Goal: Find specific page/section: Find specific page/section

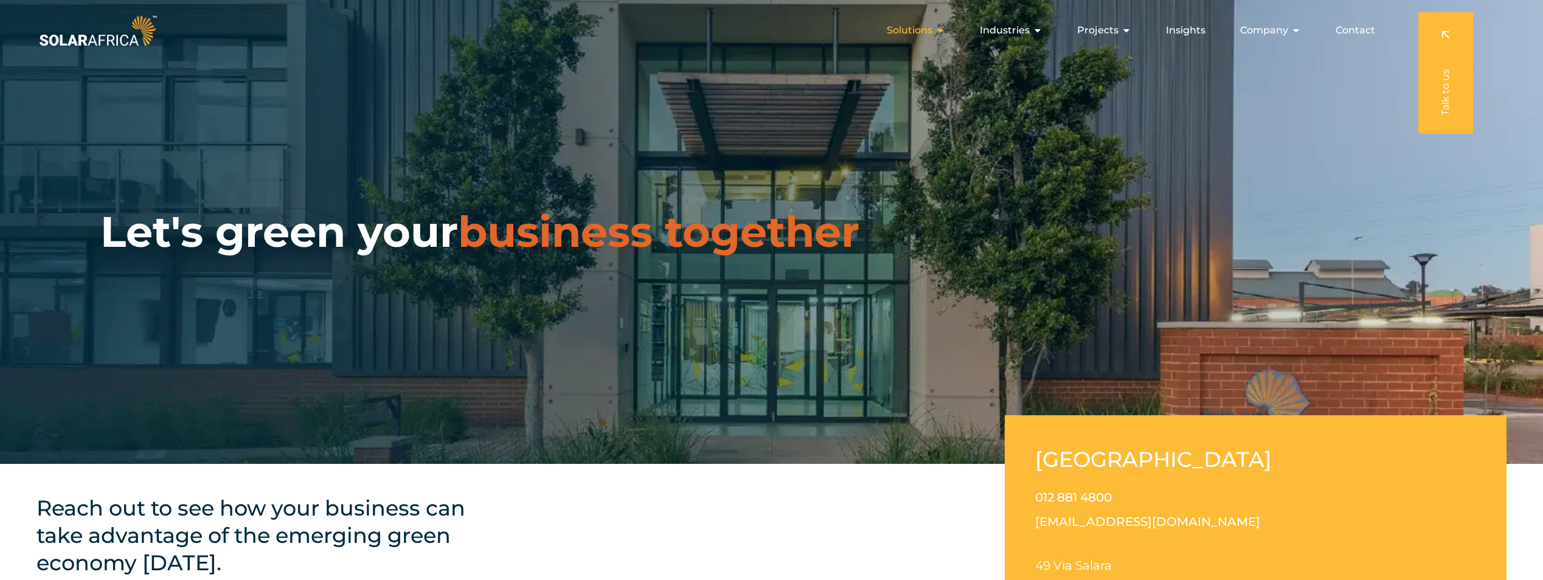
click at [903, 27] on span "Solutions" at bounding box center [909, 30] width 46 height 15
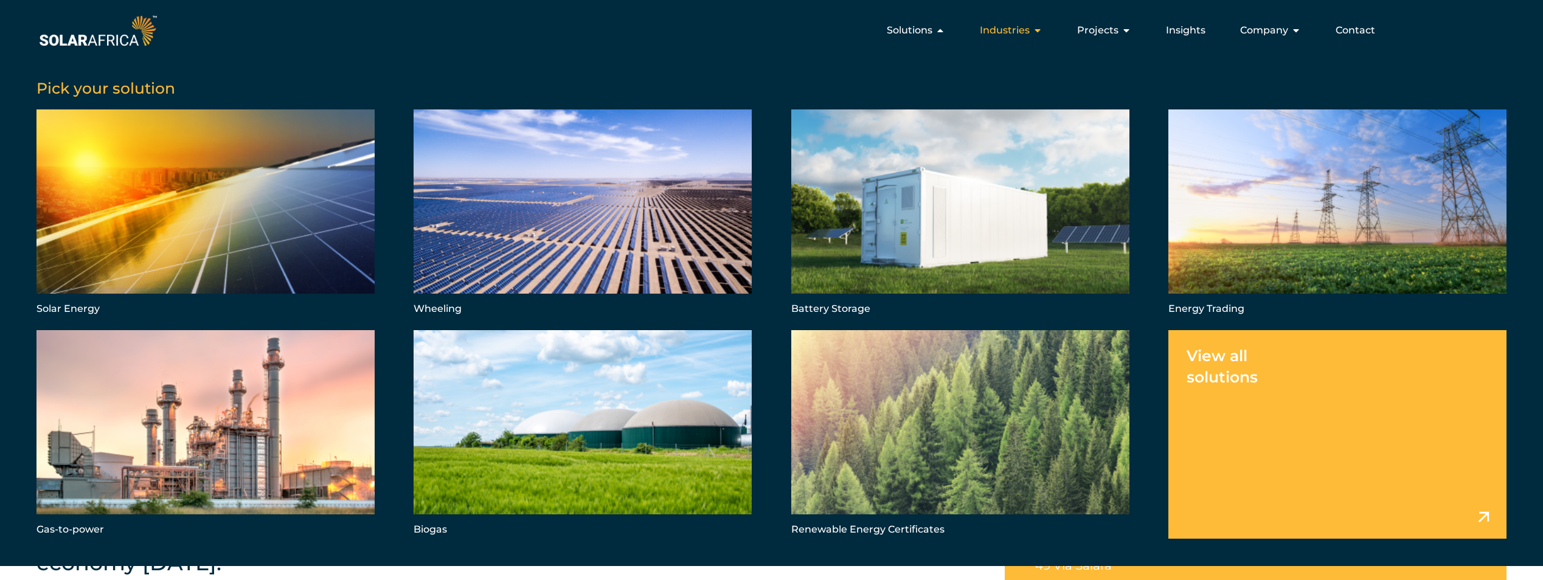
click at [1012, 29] on span "Industries" at bounding box center [1005, 30] width 50 height 15
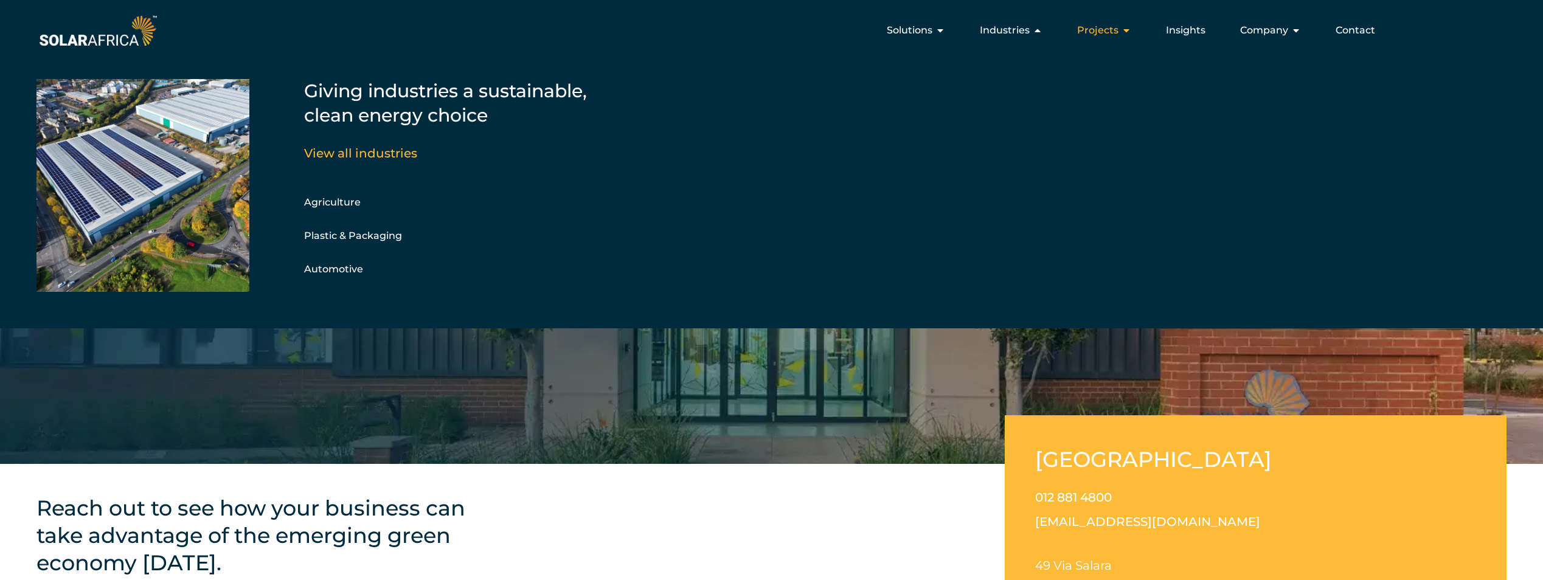
click at [1101, 36] on span "Projects" at bounding box center [1097, 30] width 41 height 15
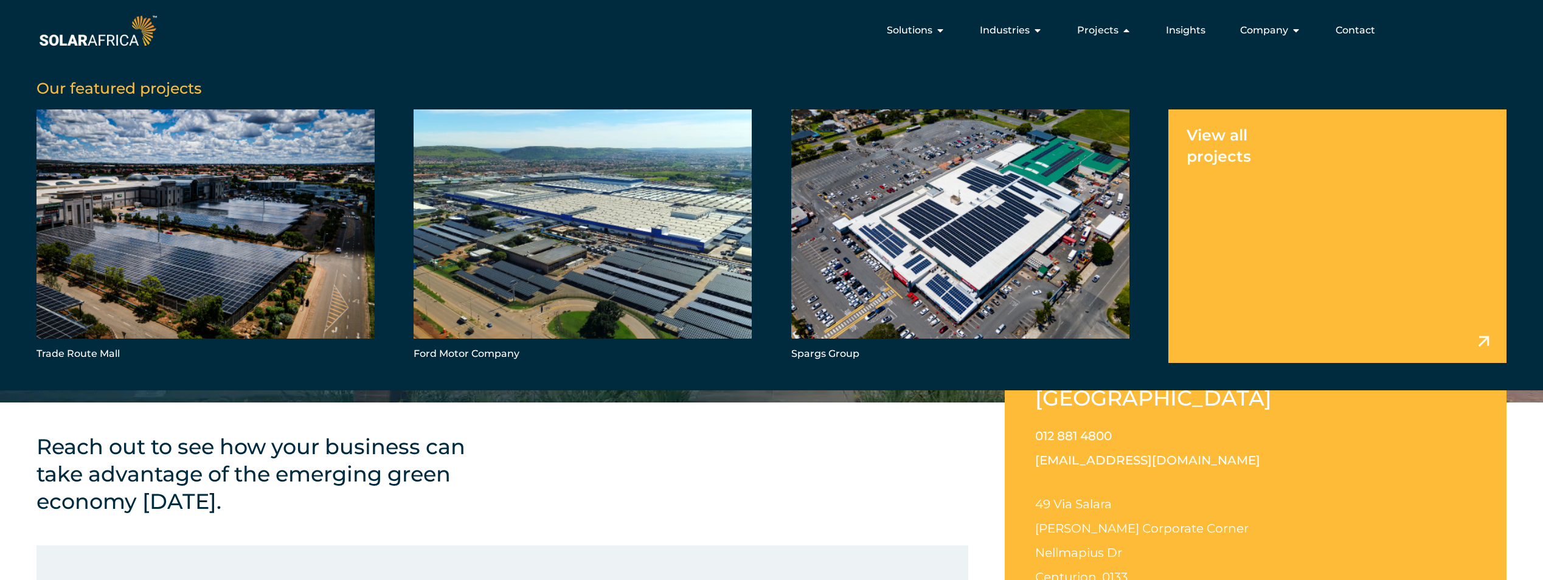
scroll to position [61, 0]
click at [920, 28] on span "Solutions" at bounding box center [909, 30] width 46 height 15
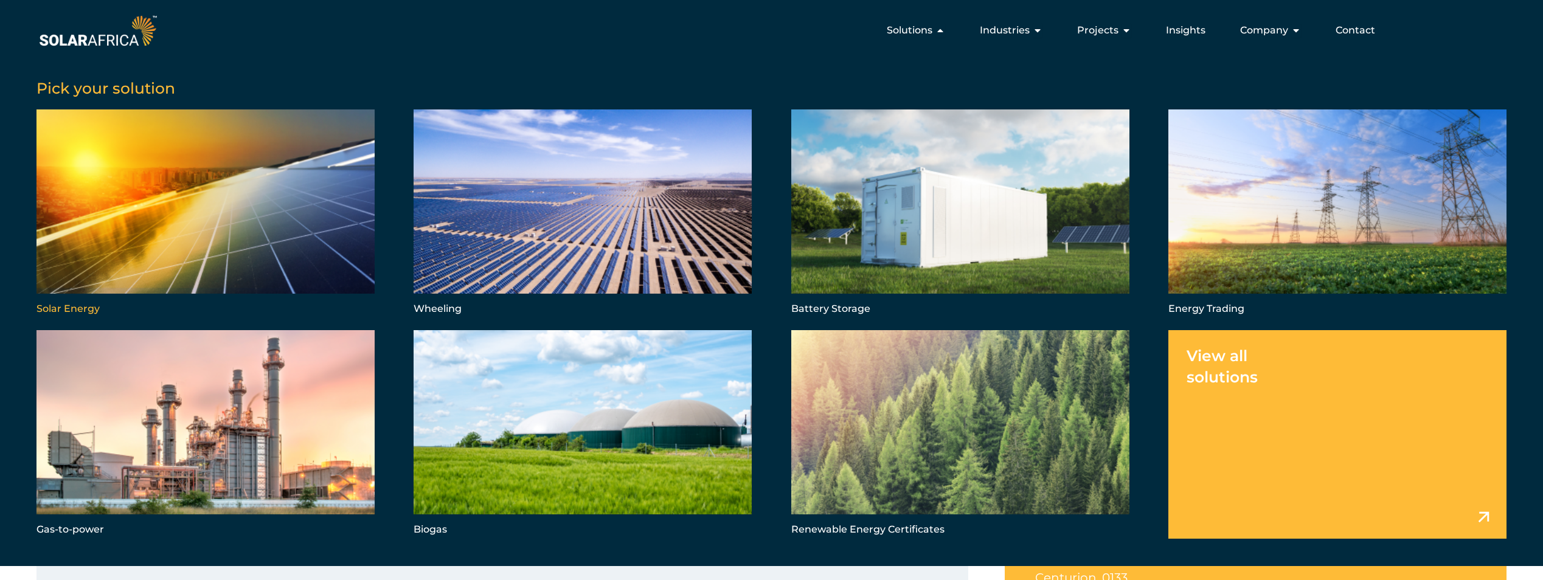
click at [305, 221] on link "Menu" at bounding box center [205, 213] width 338 height 209
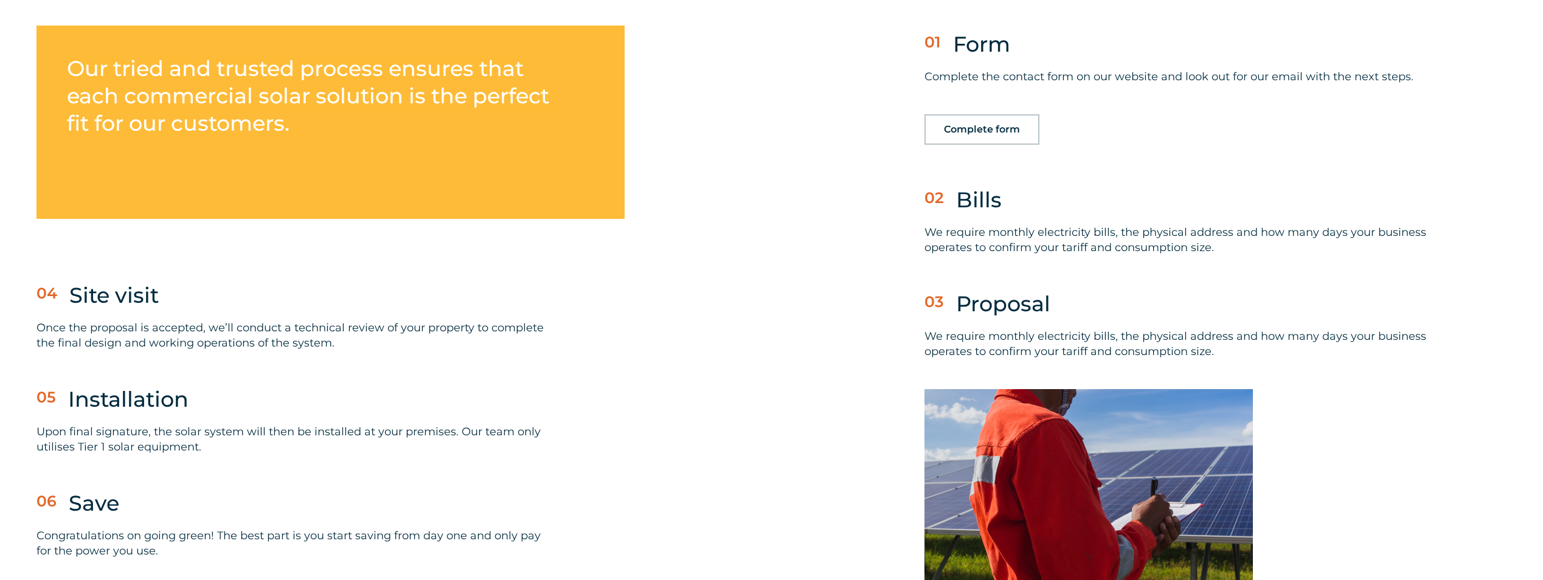
scroll to position [3830, 0]
